Goal: Information Seeking & Learning: Learn about a topic

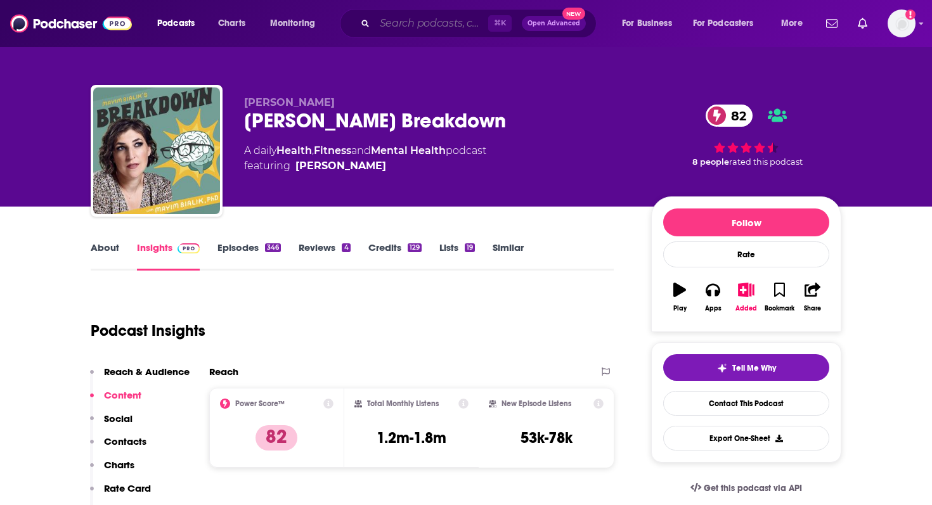
click at [394, 28] on input "Search podcasts, credits, & more..." at bounding box center [432, 23] width 114 height 20
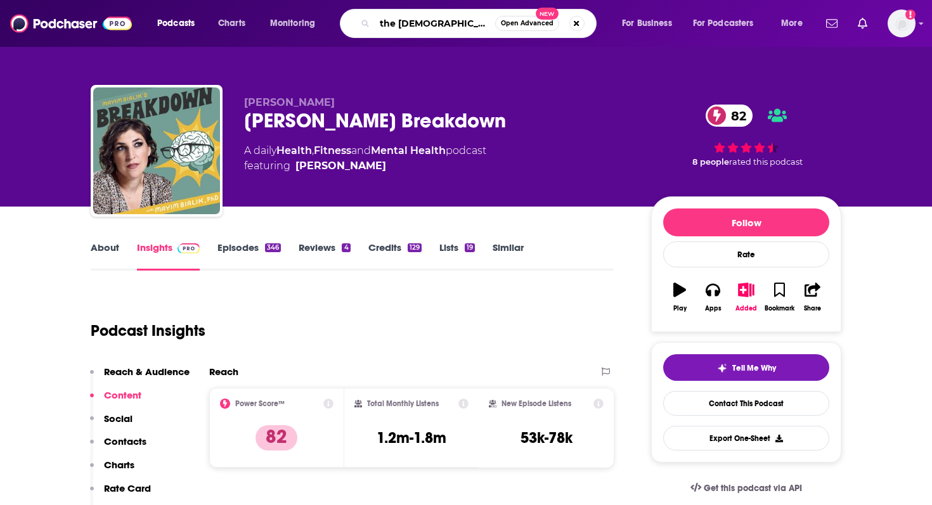
type input "the [DEMOGRAPHIC_DATA] founder"
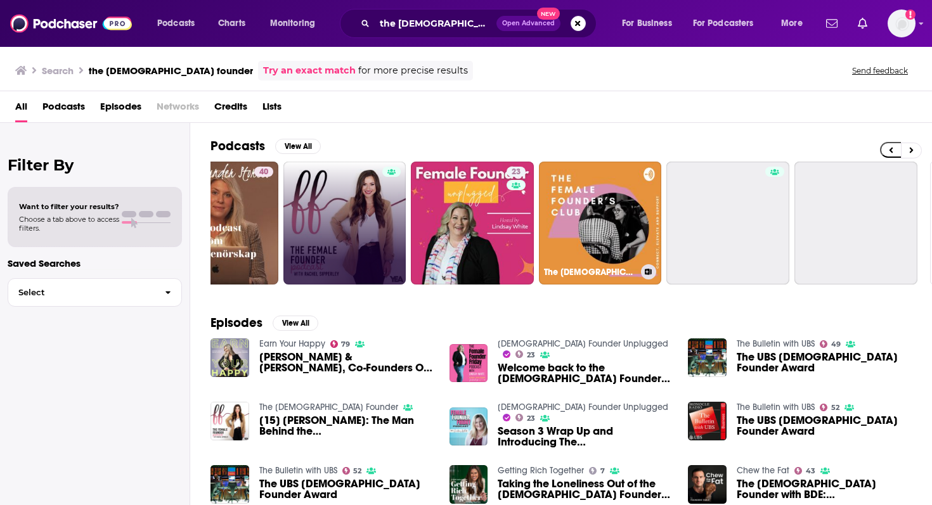
scroll to position [0, 443]
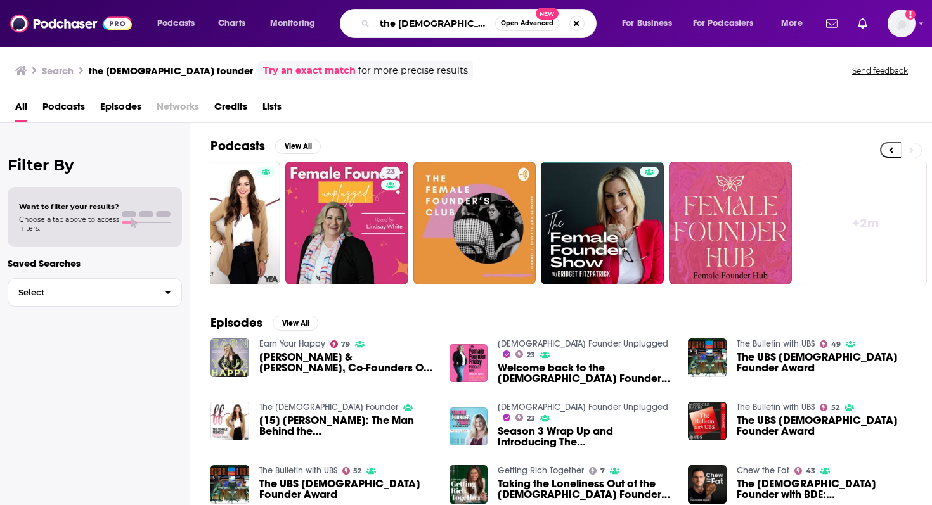
click at [479, 22] on input "the [DEMOGRAPHIC_DATA] founder" at bounding box center [435, 23] width 120 height 20
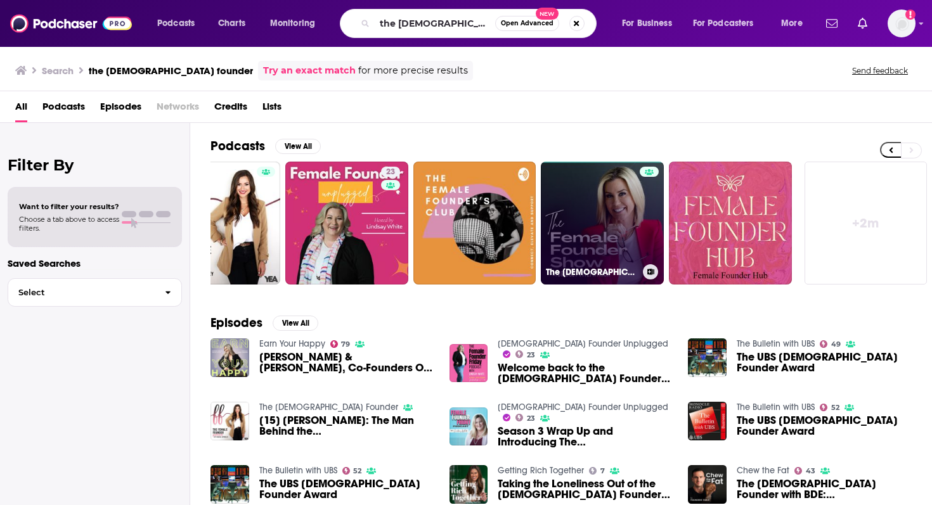
click at [599, 261] on link "The [DEMOGRAPHIC_DATA] Founder Show" at bounding box center [602, 223] width 123 height 123
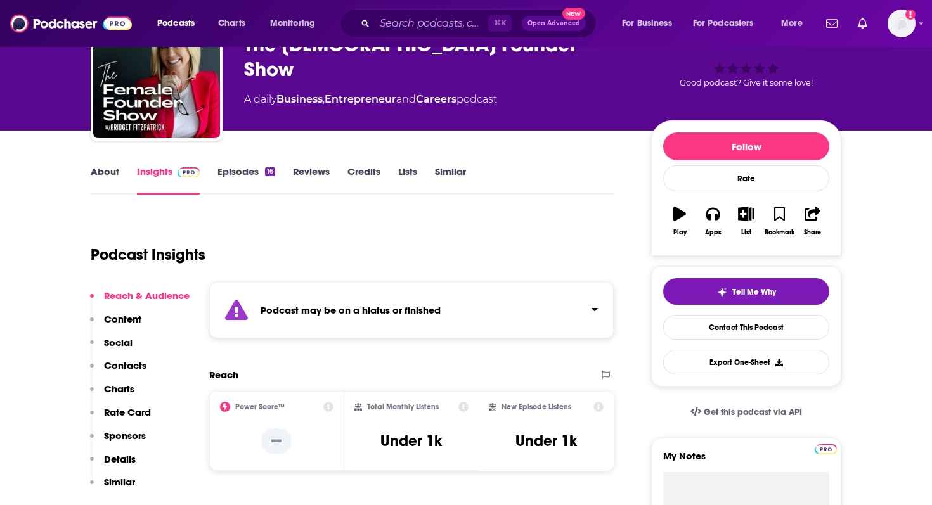
scroll to position [39, 0]
